Goal: Task Accomplishment & Management: Use online tool/utility

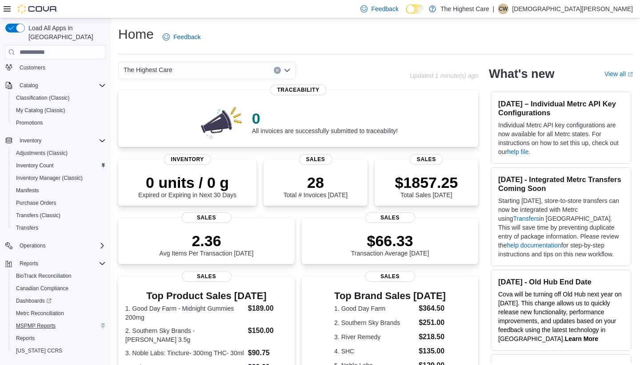
scroll to position [52, 0]
click at [39, 323] on span "MSPMP Reports" at bounding box center [36, 326] width 40 height 7
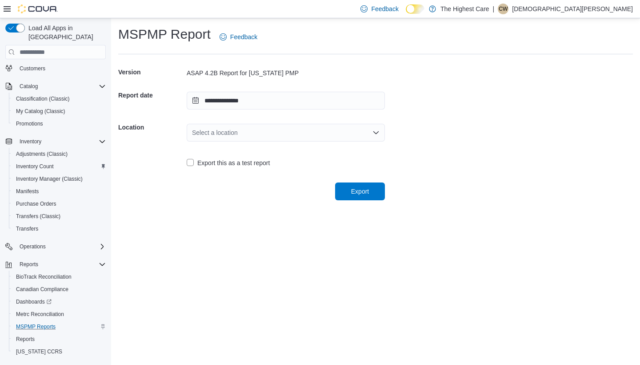
click at [237, 132] on div "Select a location" at bounding box center [286, 133] width 198 height 18
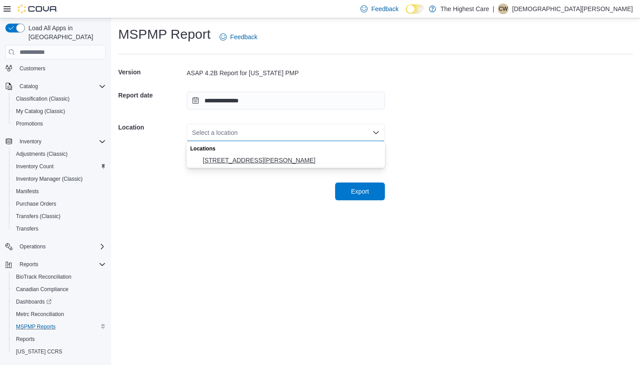
click at [228, 158] on span "[STREET_ADDRESS][PERSON_NAME]" at bounding box center [291, 160] width 177 height 9
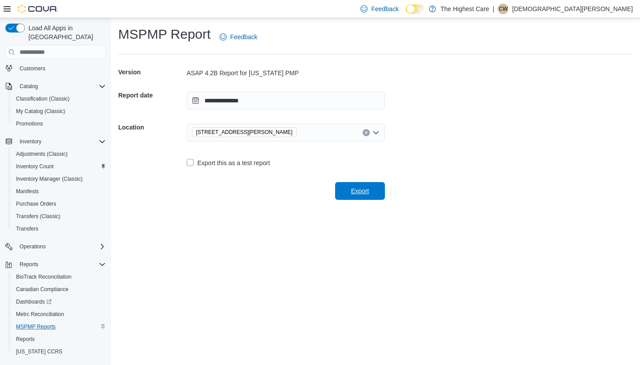
click at [368, 182] on span "Export" at bounding box center [360, 191] width 39 height 18
